Goal: Task Accomplishment & Management: Use online tool/utility

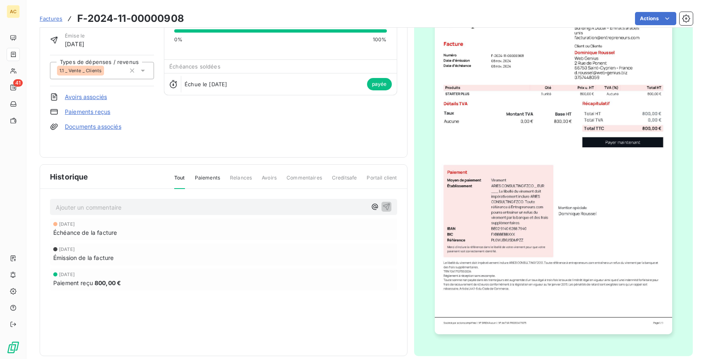
scroll to position [56, 0]
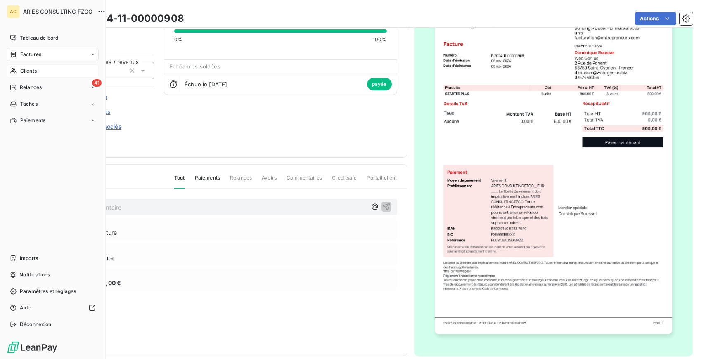
click at [27, 69] on span "Clients" at bounding box center [28, 70] width 17 height 7
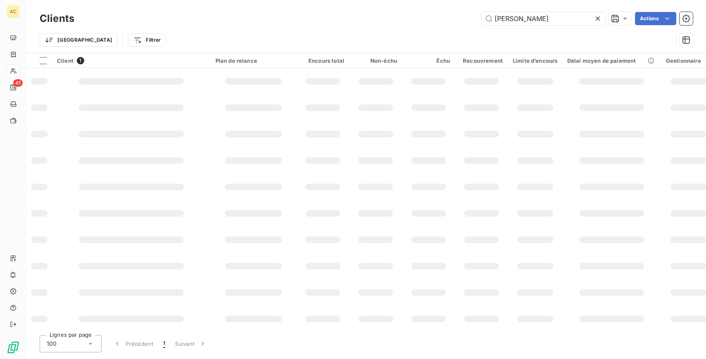
drag, startPoint x: 527, startPoint y: 21, endPoint x: 440, endPoint y: 19, distance: 87.2
click at [440, 19] on div "[PERSON_NAME] Actions" at bounding box center [388, 18] width 609 height 13
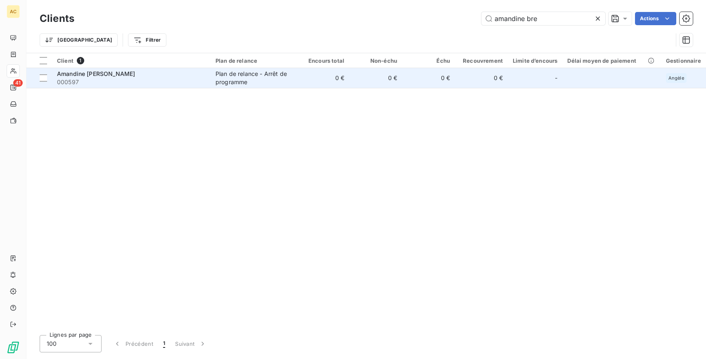
type input "amandine bre"
click at [151, 86] on span "000597" at bounding box center [131, 82] width 149 height 8
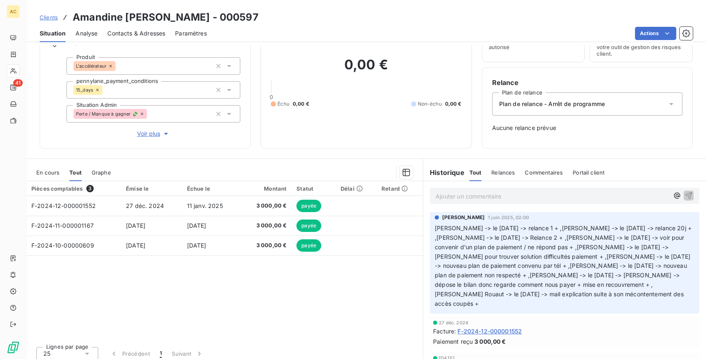
scroll to position [51, 0]
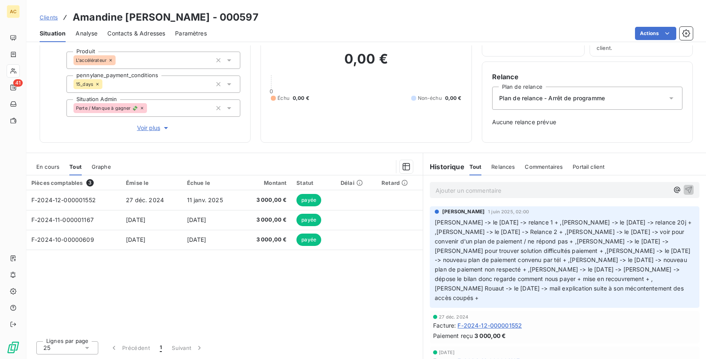
click at [47, 17] on span "Clients" at bounding box center [49, 17] width 18 height 7
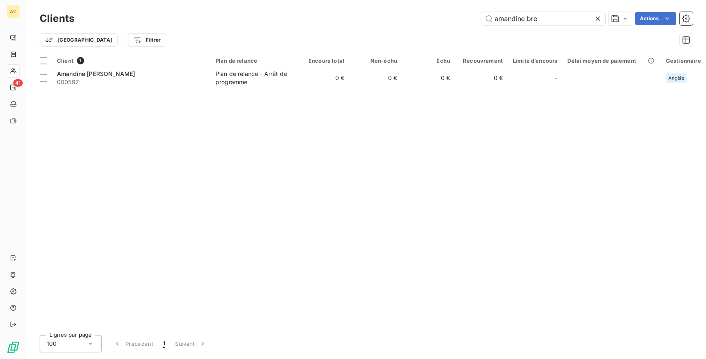
drag, startPoint x: 568, startPoint y: 21, endPoint x: 395, endPoint y: 18, distance: 173.1
click at [395, 18] on div "amandine bre Actions" at bounding box center [388, 18] width 609 height 13
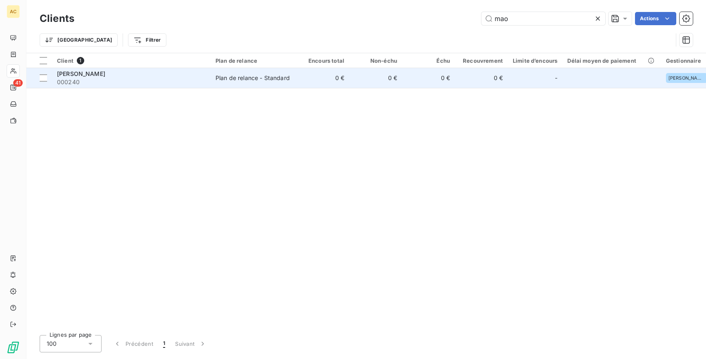
type input "mao"
click at [139, 80] on span "000240" at bounding box center [131, 82] width 149 height 8
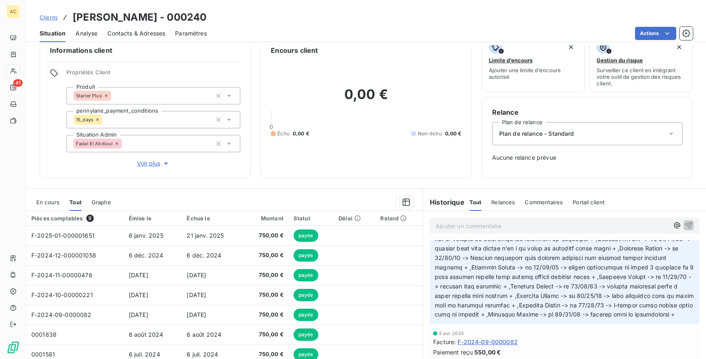
scroll to position [15, 0]
click at [47, 17] on span "Clients" at bounding box center [49, 17] width 18 height 7
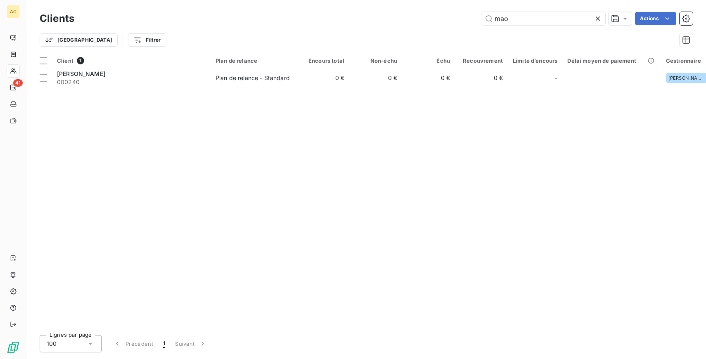
drag, startPoint x: 519, startPoint y: 21, endPoint x: 446, endPoint y: 18, distance: 72.8
click at [446, 18] on div "mao Actions" at bounding box center [388, 18] width 609 height 13
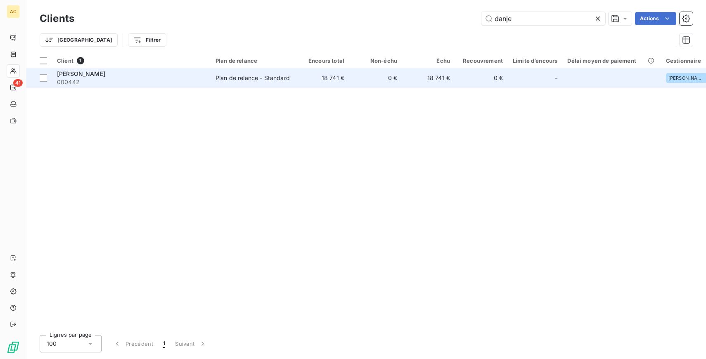
type input "danje"
click at [169, 83] on span "000442" at bounding box center [131, 82] width 149 height 8
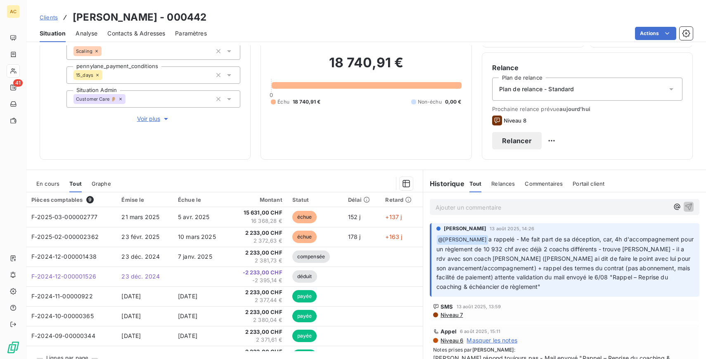
scroll to position [77, 0]
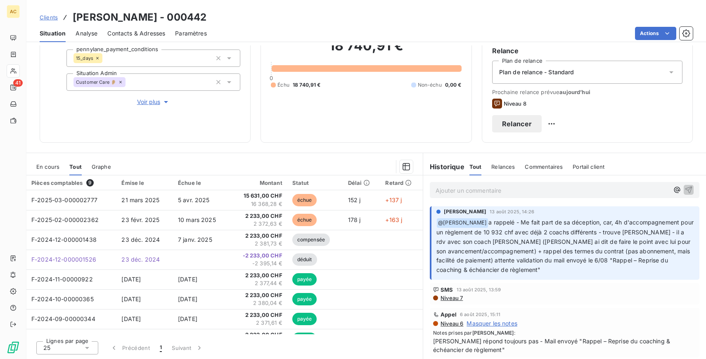
click at [51, 18] on span "Clients" at bounding box center [49, 17] width 18 height 7
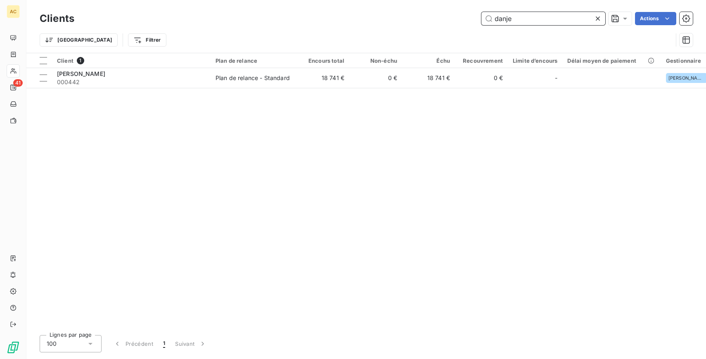
drag, startPoint x: 527, startPoint y: 17, endPoint x: 478, endPoint y: 15, distance: 49.2
click at [478, 15] on div "danje Actions" at bounding box center [388, 18] width 609 height 13
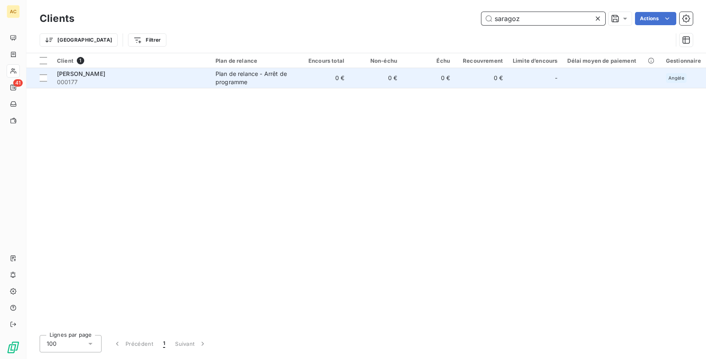
type input "saragoz"
click at [249, 86] on td "Plan de relance - Arrêt de programme" at bounding box center [254, 78] width 86 height 20
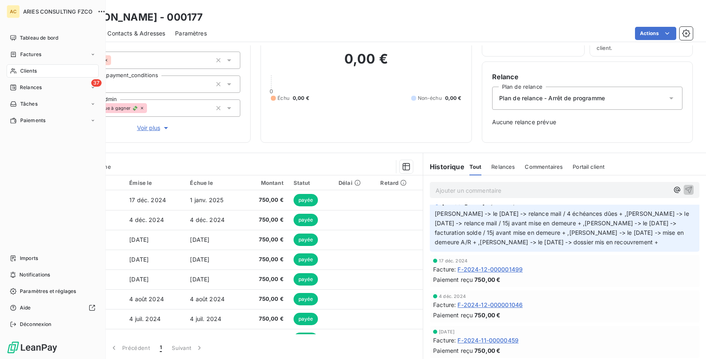
click at [17, 72] on div "Clients" at bounding box center [53, 70] width 92 height 13
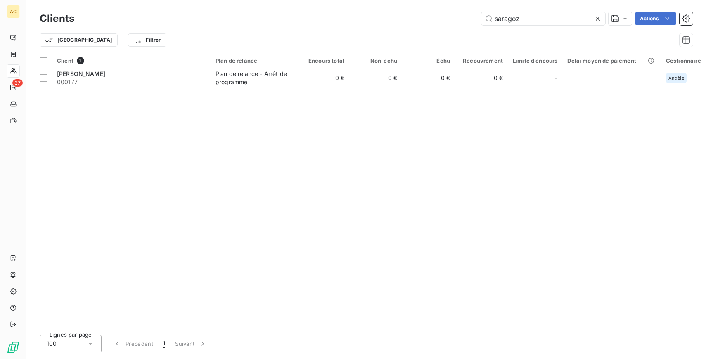
click at [594, 17] on icon at bounding box center [598, 18] width 8 height 8
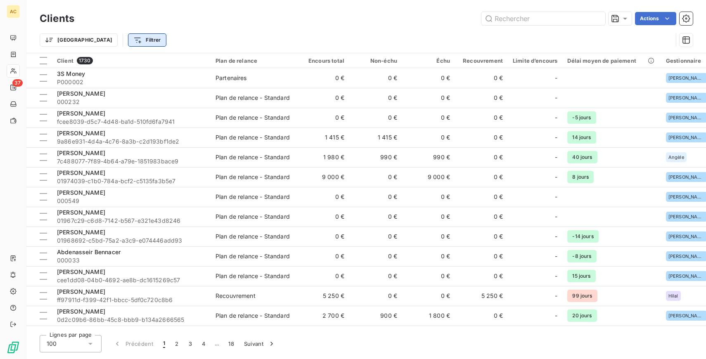
click at [110, 38] on html "AC 37 Clients Actions Trier Filtrer Client 1730 Plan de relance Encours total N…" at bounding box center [353, 179] width 706 height 359
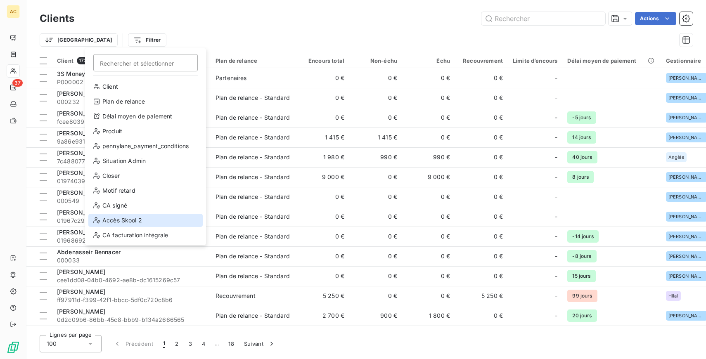
scroll to position [89, 0]
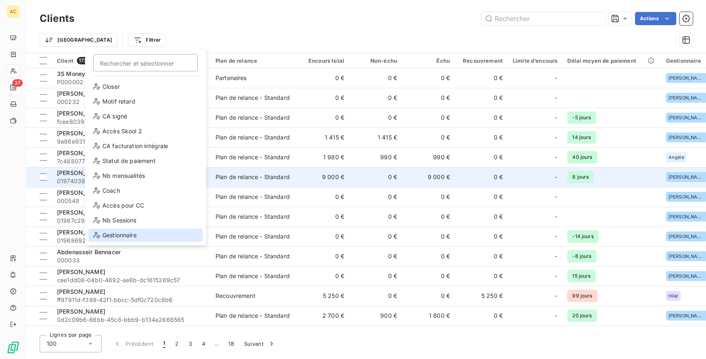
click at [116, 231] on div "Gestionnaire" at bounding box center [145, 235] width 114 height 13
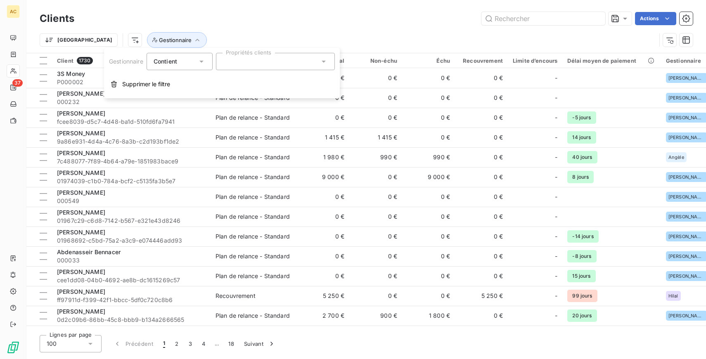
click at [185, 66] on div "Contient" at bounding box center [176, 62] width 44 height 12
click at [188, 97] on span "Ne contient pas" at bounding box center [185, 95] width 45 height 7
click at [262, 73] on div "Gestionnaire Ne contient pas Propriétés clients Supprimer le filtre" at bounding box center [222, 73] width 236 height 50
click at [253, 59] on div at bounding box center [275, 61] width 119 height 17
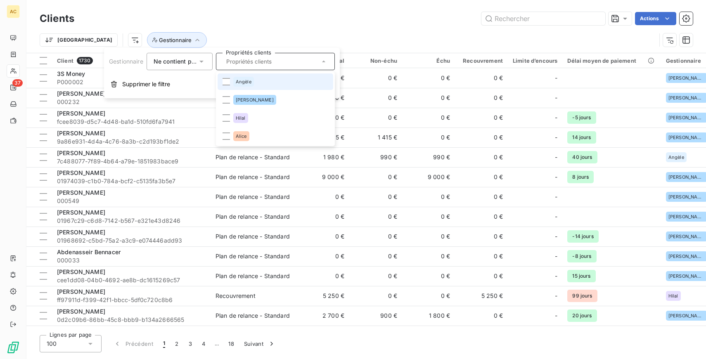
click at [247, 78] on div "Angèle" at bounding box center [243, 82] width 21 height 10
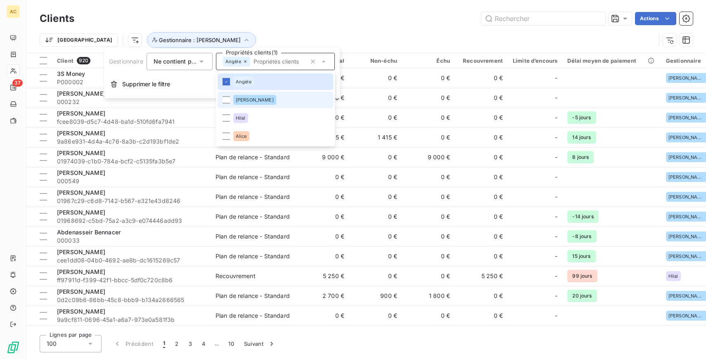
click at [246, 95] on div "[PERSON_NAME]" at bounding box center [254, 100] width 43 height 10
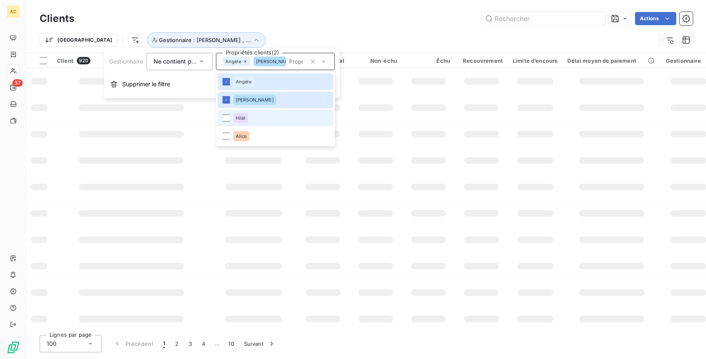
click at [247, 113] on div "Hilal" at bounding box center [240, 118] width 15 height 10
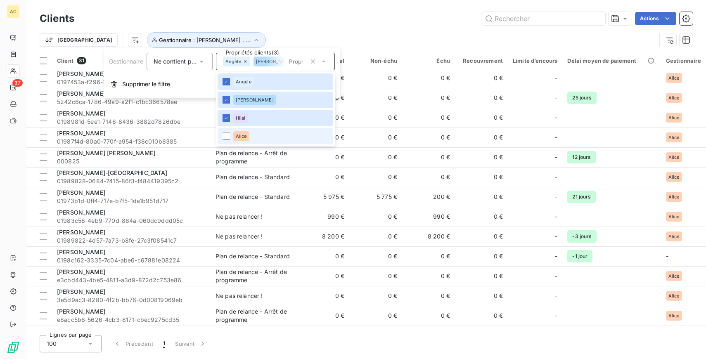
click at [255, 131] on li "Alice" at bounding box center [276, 136] width 116 height 17
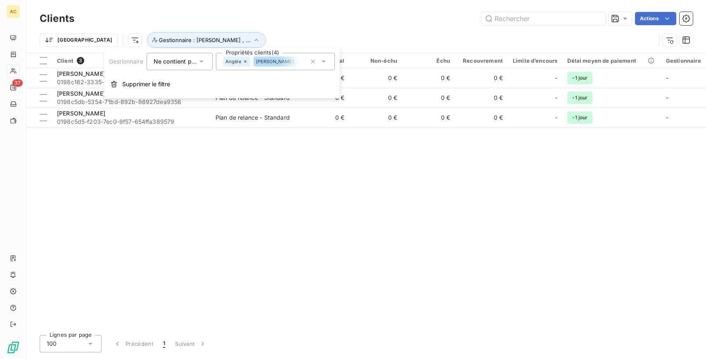
click at [198, 62] on icon at bounding box center [201, 61] width 8 height 8
click at [194, 80] on li "Contient" at bounding box center [181, 81] width 68 height 15
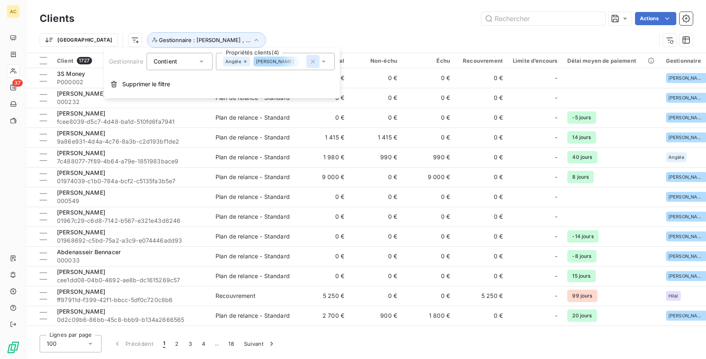
click at [313, 63] on icon "button" at bounding box center [313, 61] width 8 height 8
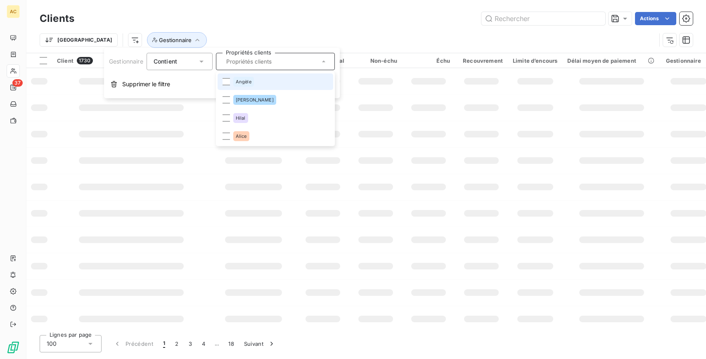
click at [243, 81] on span "Angèle" at bounding box center [244, 81] width 16 height 5
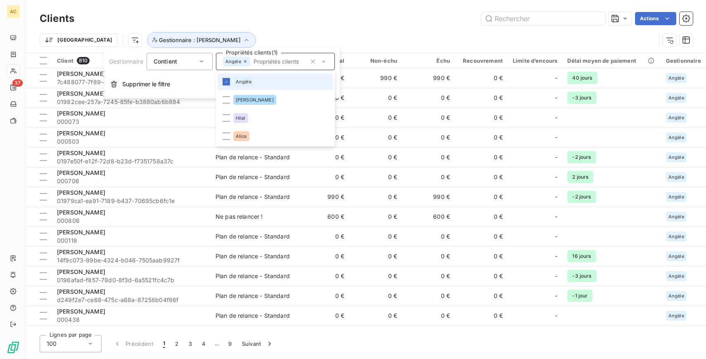
click at [248, 81] on span "Angèle" at bounding box center [244, 81] width 16 height 5
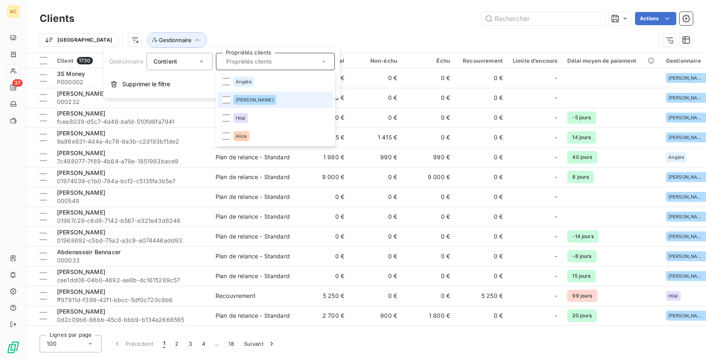
click at [248, 93] on li "[PERSON_NAME]" at bounding box center [276, 100] width 116 height 17
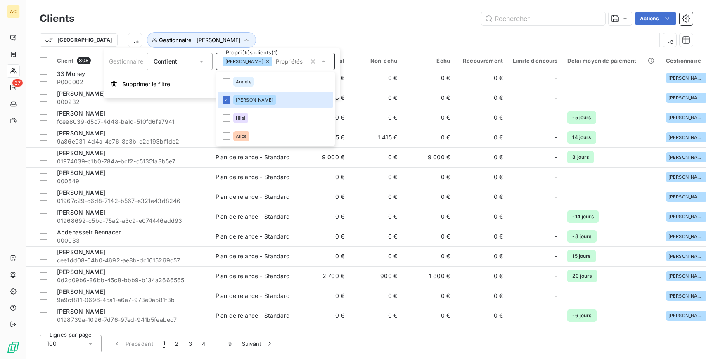
click at [186, 66] on div "Contient" at bounding box center [176, 62] width 44 height 12
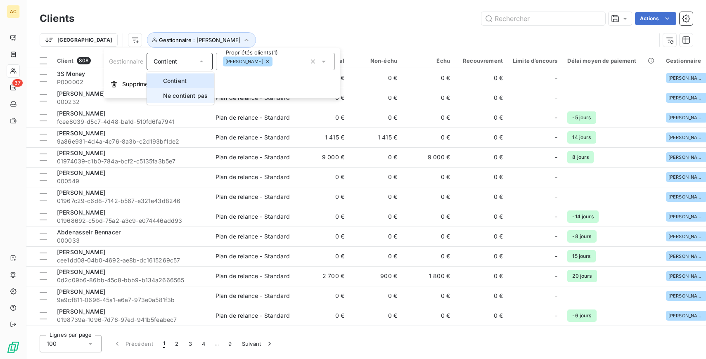
click at [190, 98] on span "Ne contient pas" at bounding box center [185, 95] width 45 height 7
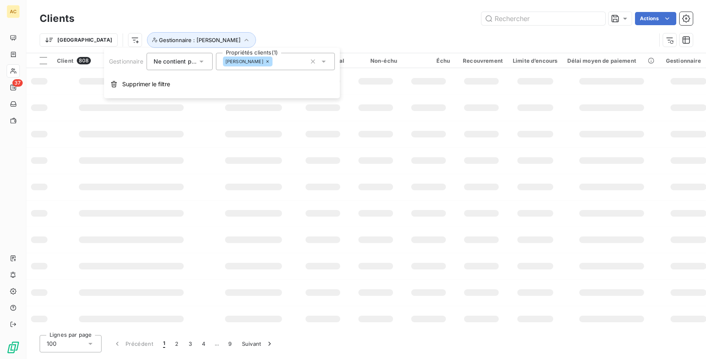
click at [296, 64] on div "[PERSON_NAME]" at bounding box center [275, 61] width 119 height 17
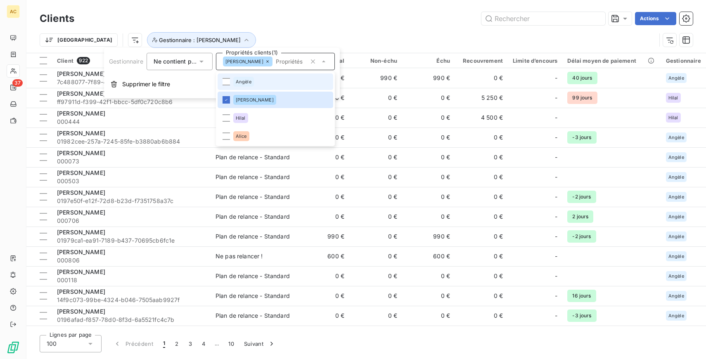
click at [260, 82] on li "Angèle" at bounding box center [276, 82] width 116 height 17
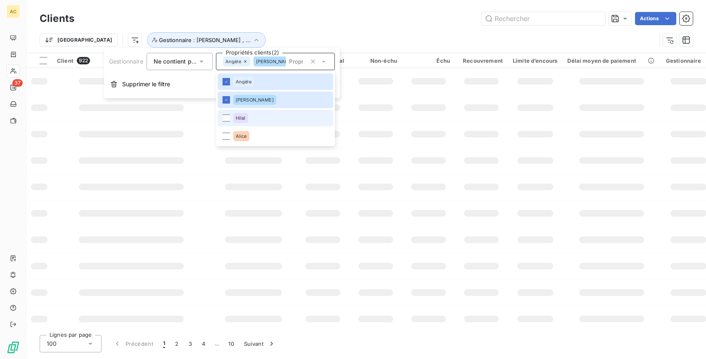
click at [256, 123] on li "Hilal" at bounding box center [276, 118] width 116 height 17
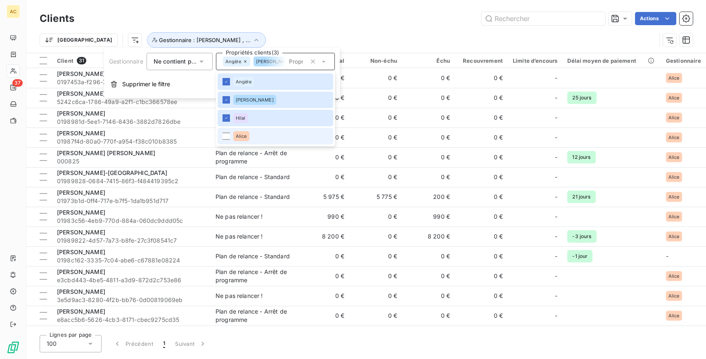
click at [250, 130] on li "Alice" at bounding box center [276, 136] width 116 height 17
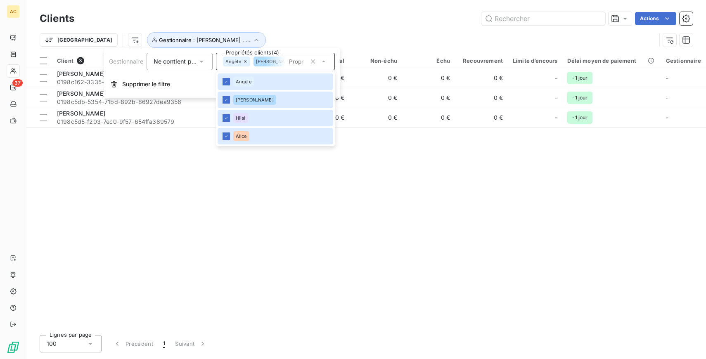
click at [278, 181] on div "Client 3 Plan de relance Encours total Non-échu Échu Recouvrement Limite d’enco…" at bounding box center [366, 191] width 680 height 276
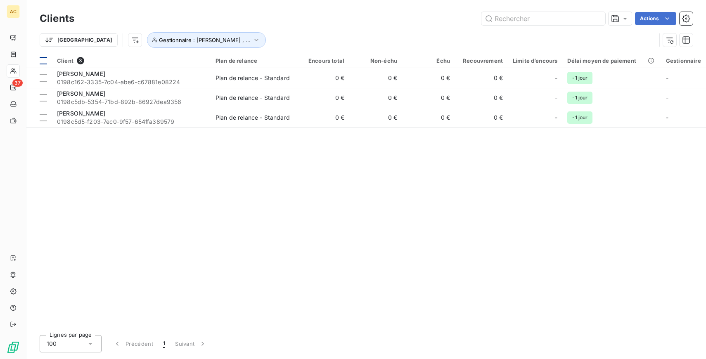
click at [44, 58] on div at bounding box center [43, 60] width 7 height 7
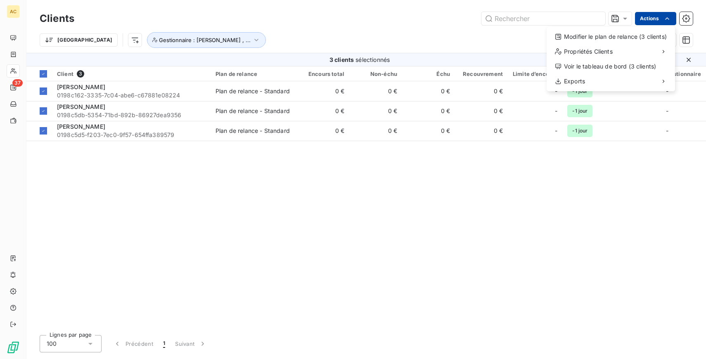
click at [655, 22] on html "AC 37 Clients Actions Modifier le plan de relance (3 clients) Propriétés Client…" at bounding box center [353, 179] width 706 height 359
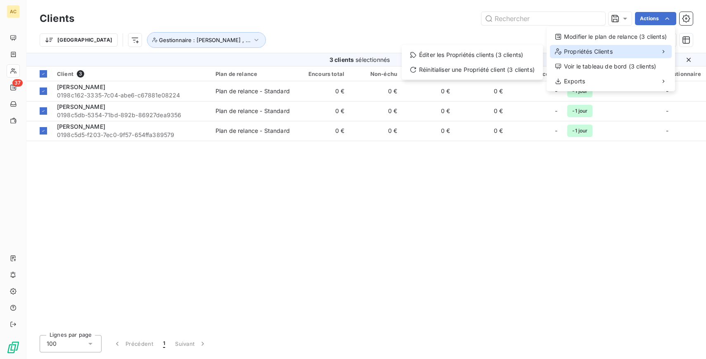
click at [597, 49] on span "Propriétés Clients" at bounding box center [588, 52] width 49 height 8
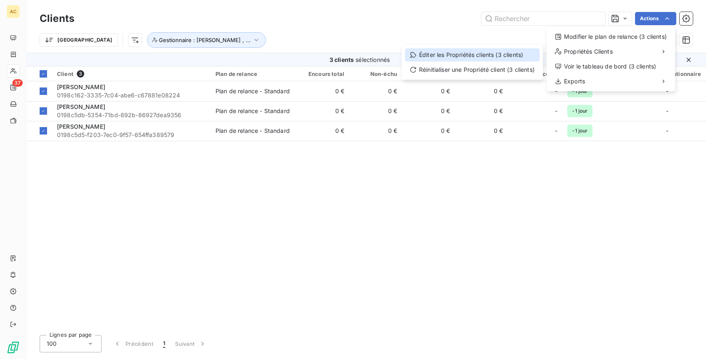
click at [491, 53] on div "Éditer les Propriétés clients (3 clients)" at bounding box center [472, 54] width 135 height 13
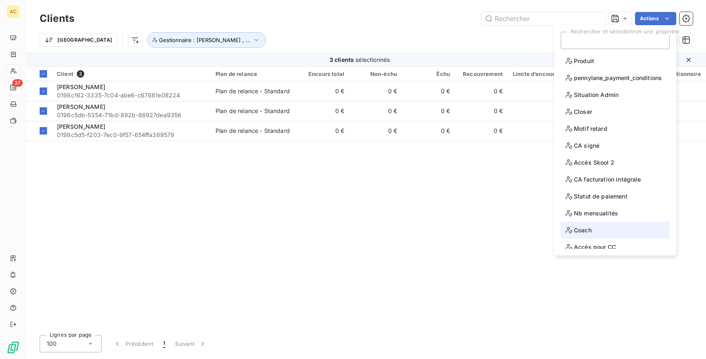
scroll to position [40, 0]
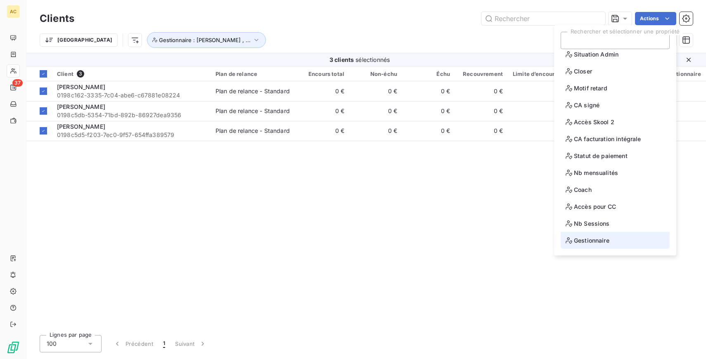
click at [596, 239] on span "Gestionnaire" at bounding box center [588, 240] width 44 height 10
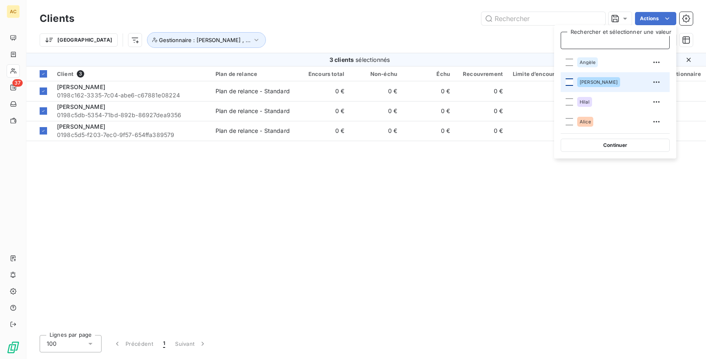
click at [571, 78] on div at bounding box center [569, 81] width 7 height 7
click at [589, 174] on div "Client 3 Plan de relance Encours total Non-échu Échu Recouvrement Limite d’enco…" at bounding box center [366, 198] width 680 height 262
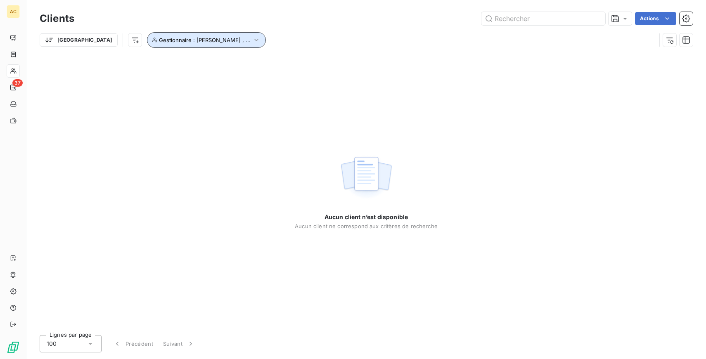
click at [165, 41] on span "Gestionnaire : [PERSON_NAME] , ..." at bounding box center [205, 40] width 92 height 7
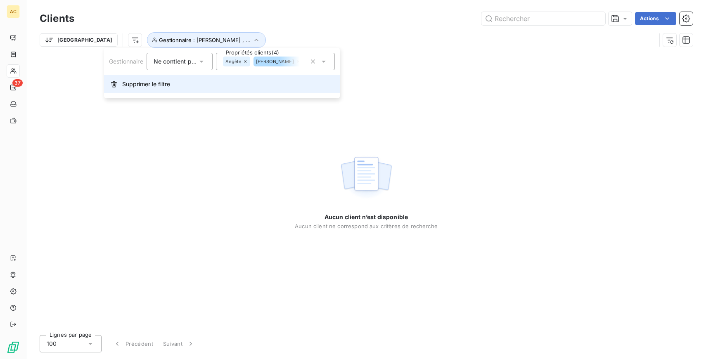
click at [145, 83] on span "Supprimer le filtre" at bounding box center [146, 84] width 48 height 8
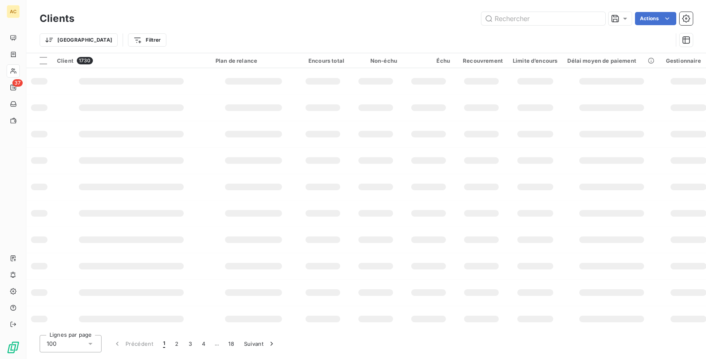
click at [193, 19] on div "Actions" at bounding box center [388, 18] width 609 height 13
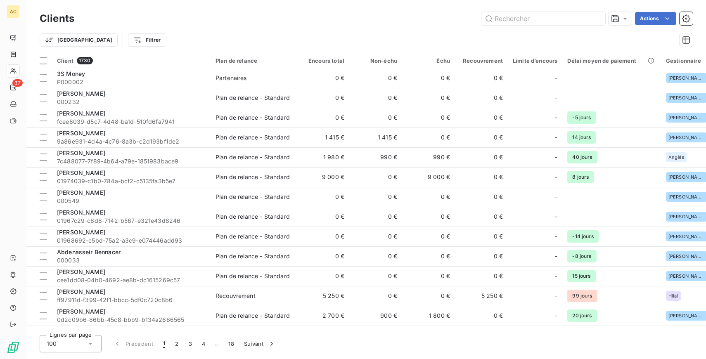
click at [645, 11] on div "Clients Actions" at bounding box center [367, 18] width 654 height 17
click at [649, 21] on html "AC 37 Clients Actions Trier Filtrer Client 1730 Plan de relance Encours total N…" at bounding box center [353, 179] width 706 height 359
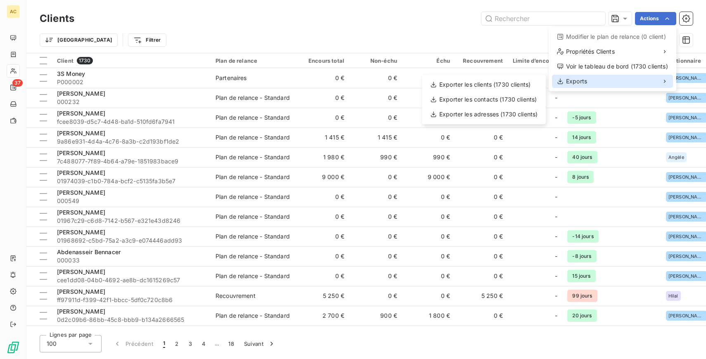
click at [598, 82] on div "Exports" at bounding box center [612, 81] width 121 height 13
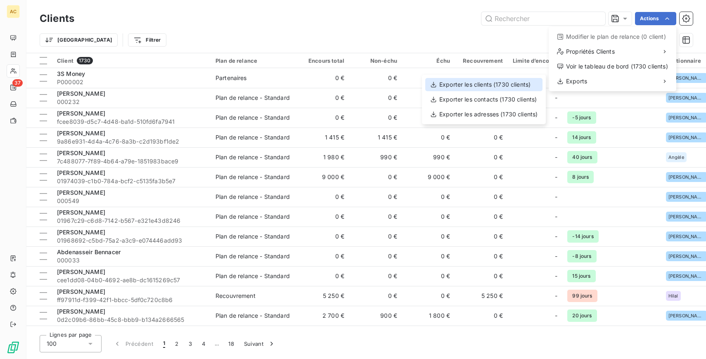
click at [513, 87] on div "Exporter les clients (1730 clients)" at bounding box center [484, 84] width 117 height 13
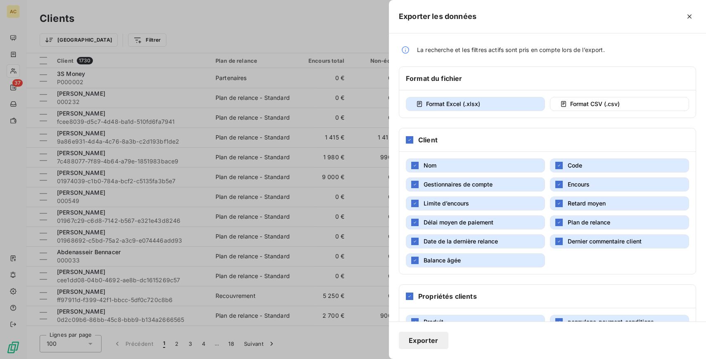
click at [495, 189] on button "Gestionnaires de compte" at bounding box center [475, 185] width 139 height 14
click at [588, 188] on span "Encours" at bounding box center [579, 184] width 22 height 7
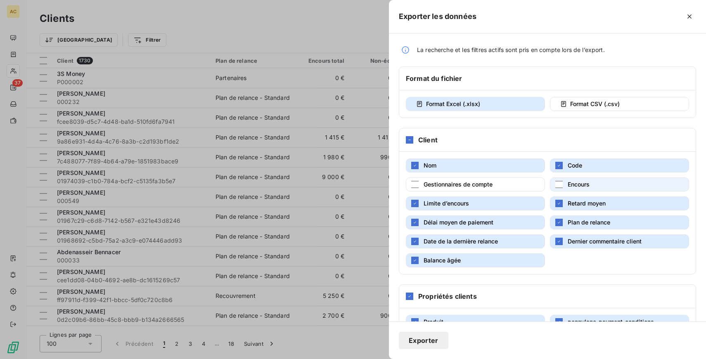
click at [580, 188] on span "Encours" at bounding box center [579, 184] width 22 height 7
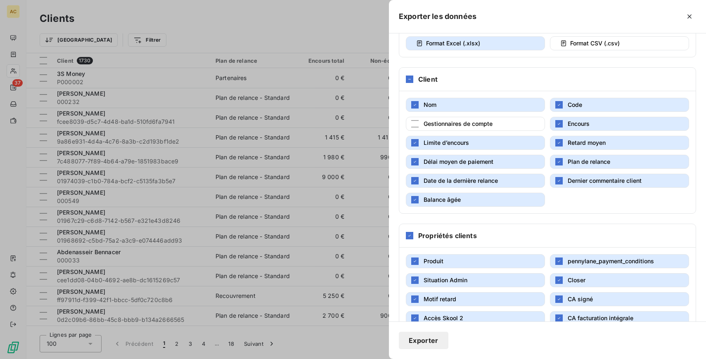
scroll to position [72, 0]
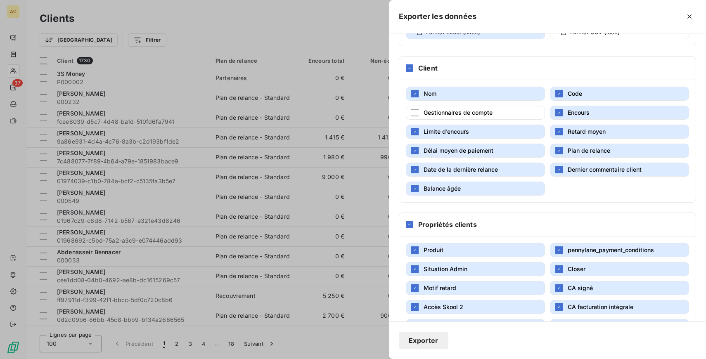
click at [487, 139] on button "Limite d’encours" at bounding box center [475, 132] width 139 height 14
click at [571, 135] on span "Retard moyen" at bounding box center [587, 131] width 38 height 7
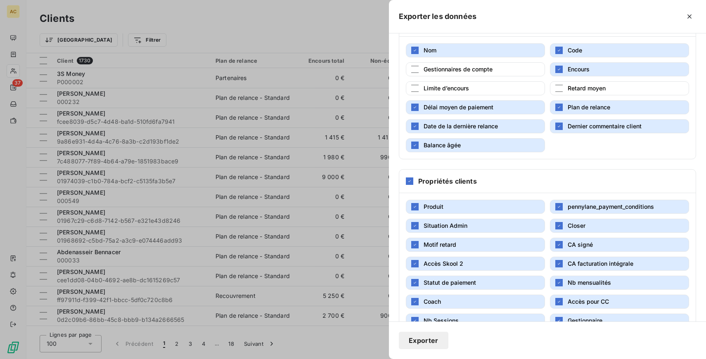
scroll to position [116, 0]
click at [516, 114] on button "Délai moyen de paiement" at bounding box center [475, 107] width 139 height 14
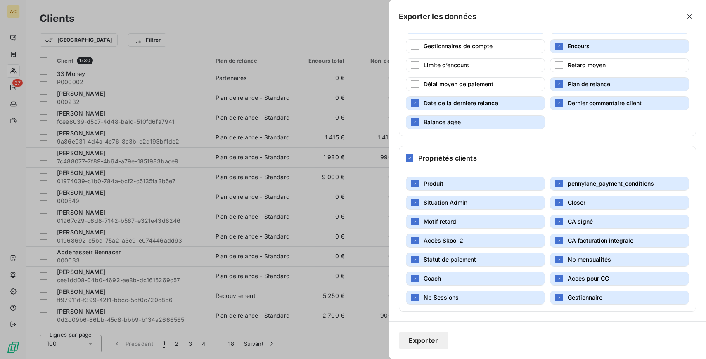
scroll to position [147, 0]
click at [409, 158] on icon at bounding box center [409, 158] width 5 height 5
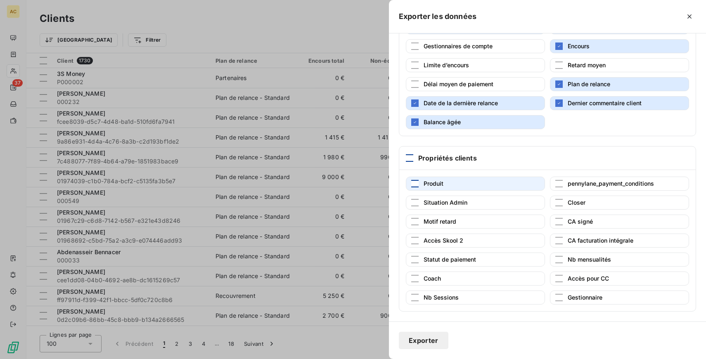
click at [414, 185] on div "button" at bounding box center [414, 183] width 7 height 7
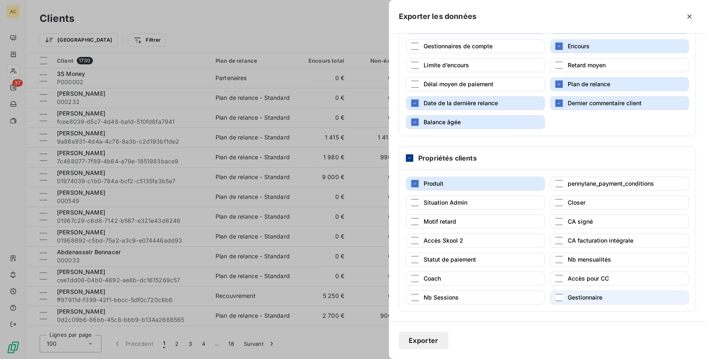
click at [595, 298] on span "Gestionnaire" at bounding box center [585, 297] width 35 height 7
click at [455, 221] on span "Motif retard" at bounding box center [440, 221] width 33 height 7
click at [425, 339] on button "Exporter" at bounding box center [424, 340] width 50 height 17
